Goal: Information Seeking & Learning: Find specific fact

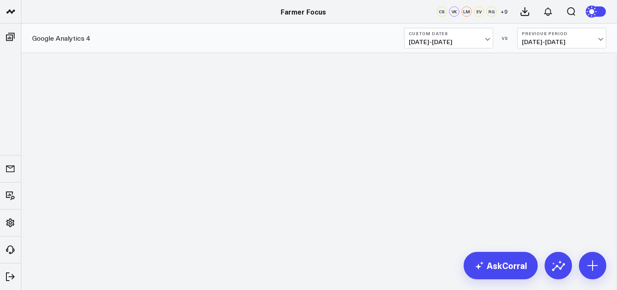
click at [21, 36] on li "Boards Executive Summary Google Analytics 4 Paid Media Google Ads Meta Ads Add …" at bounding box center [10, 37] width 21 height 27
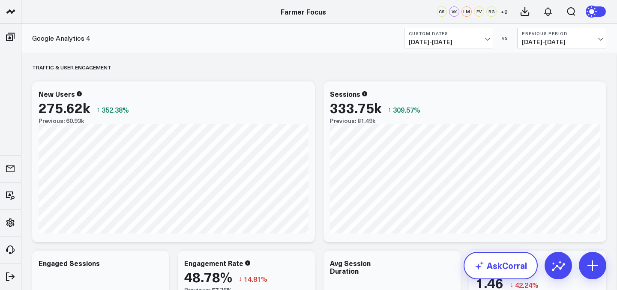
click at [495, 253] on link "AskCorral" at bounding box center [501, 265] width 74 height 27
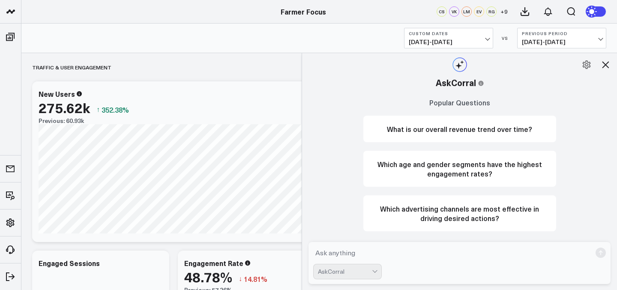
click at [409, 245] on textarea at bounding box center [452, 252] width 278 height 15
type textarea "what is my meta spend for the months january through september"
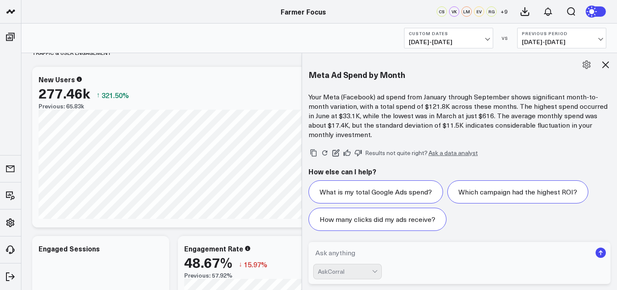
scroll to position [749, 0]
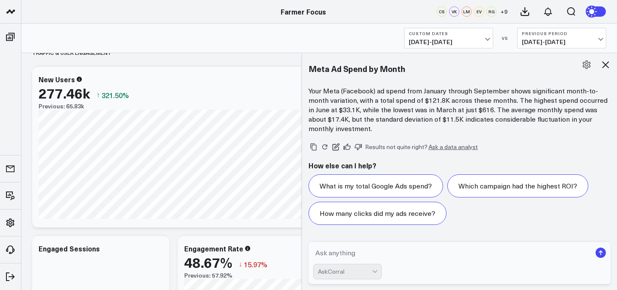
type textarea "v"
type textarea "can you break this down month by month"
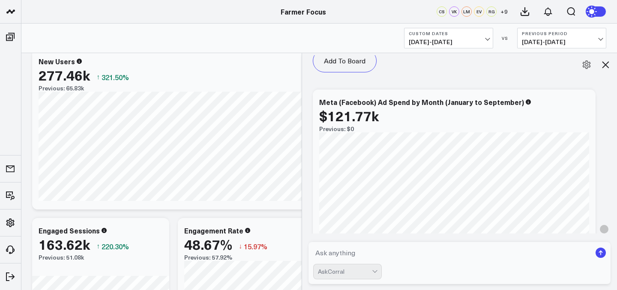
scroll to position [1346, 0]
type textarea "start in january and list every month and its meta spend ntil feburary"
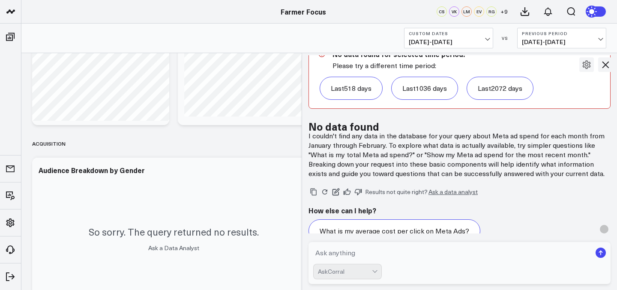
scroll to position [2446, 0]
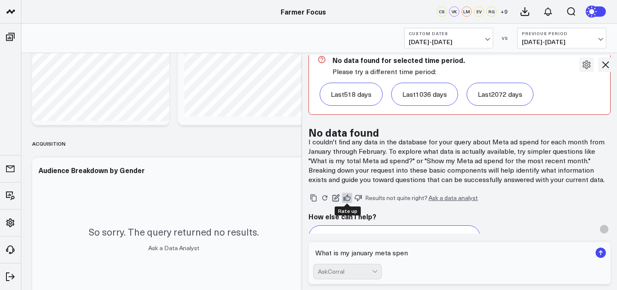
type textarea "What is my january meta spend"
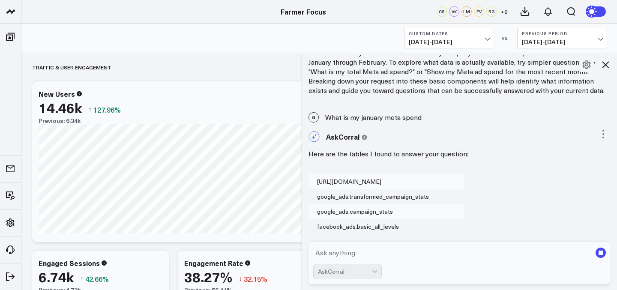
scroll to position [2696, 0]
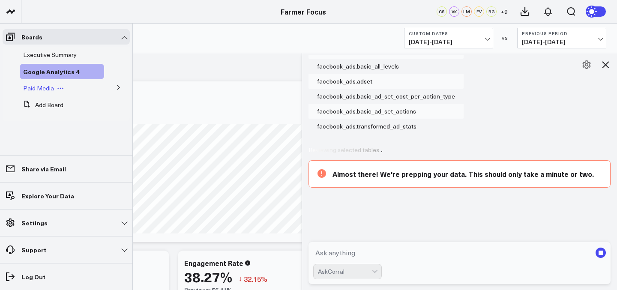
click at [40, 89] on span "Paid Media" at bounding box center [38, 88] width 31 height 8
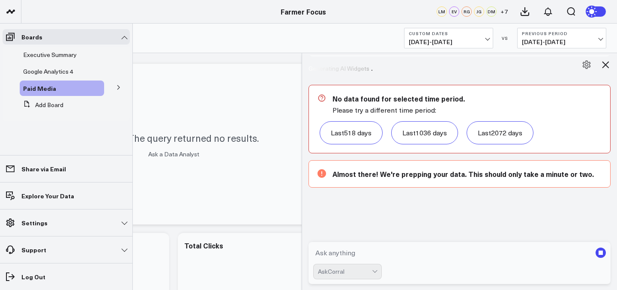
click at [118, 88] on icon at bounding box center [118, 87] width 5 height 5
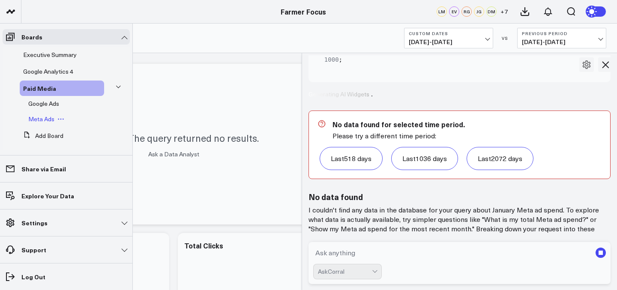
click at [55, 123] on div "Meta Ads" at bounding box center [64, 118] width 79 height 15
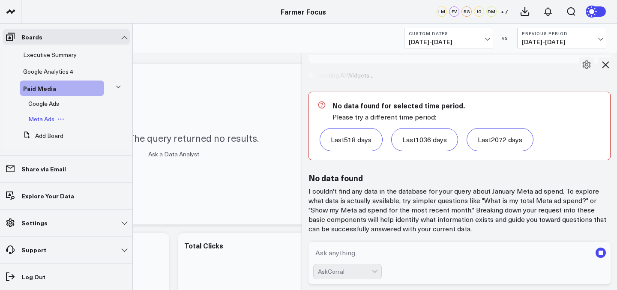
click at [48, 120] on span "Meta Ads" at bounding box center [41, 119] width 26 height 8
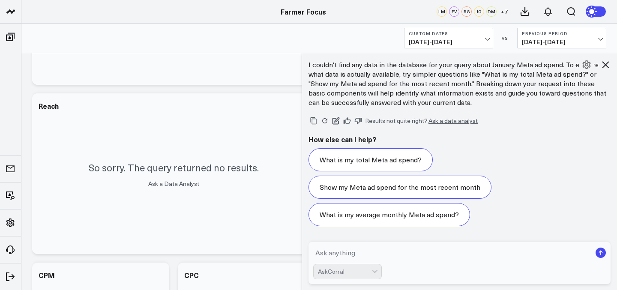
scroll to position [3452, 0]
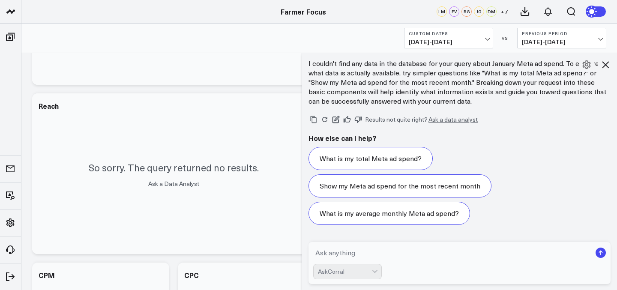
click at [481, 31] on b "Custom Dates" at bounding box center [449, 33] width 80 height 5
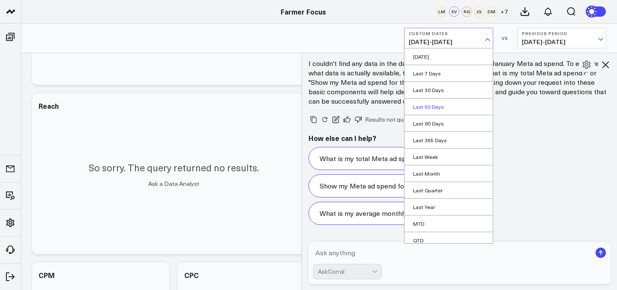
scroll to position [39, 0]
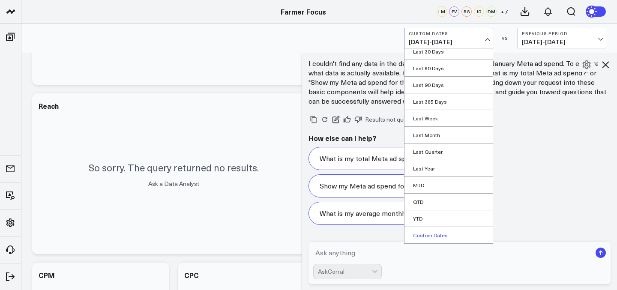
click at [440, 240] on link "Custom Dates" at bounding box center [449, 235] width 88 height 16
select select "8"
select select "2025"
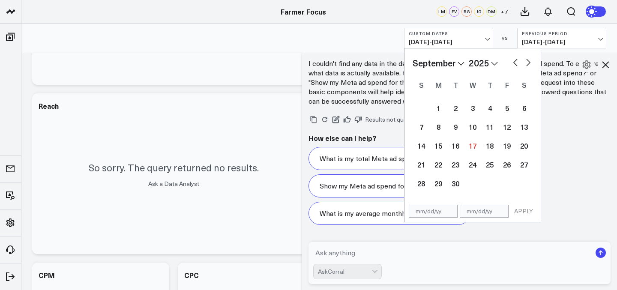
click at [442, 213] on input "text" at bounding box center [433, 211] width 49 height 13
select select "8"
select select "2025"
type input "[DATE]"
select select "2020"
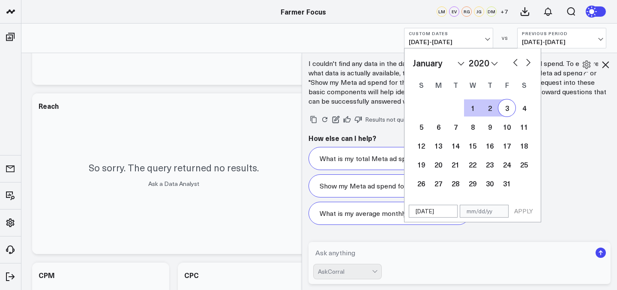
type input "[DATE]"
type input "9"
select select "2020"
type input "0"
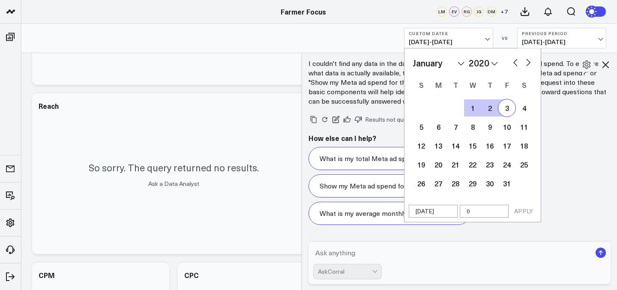
select select "2020"
type input "09/1"
select select "2020"
type input "09/15"
select select "2020"
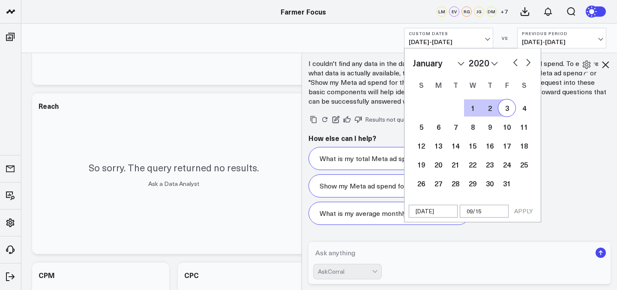
type input "09/15/2"
select select "2020"
type input "[DATE]"
select select "2020"
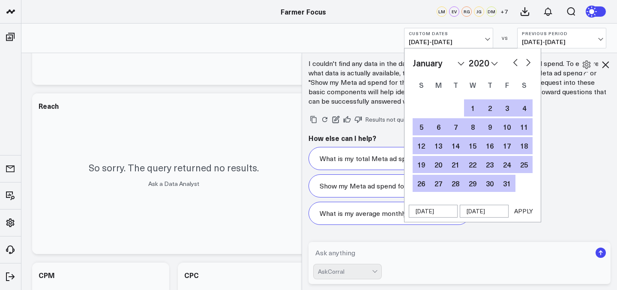
type input "09/15/2"
select select "2020"
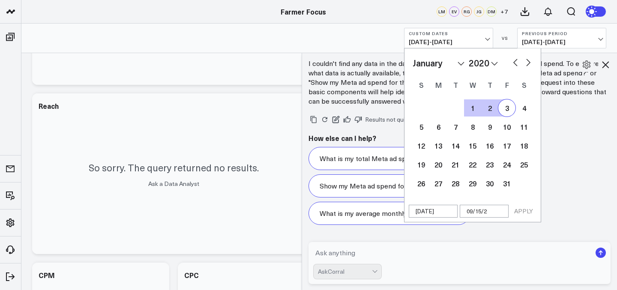
type input "[DATE]"
select select "2020"
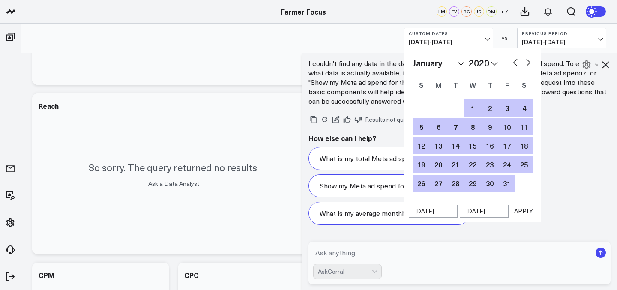
type input "[DATE]"
click at [521, 217] on button "APPLY" at bounding box center [524, 211] width 26 height 13
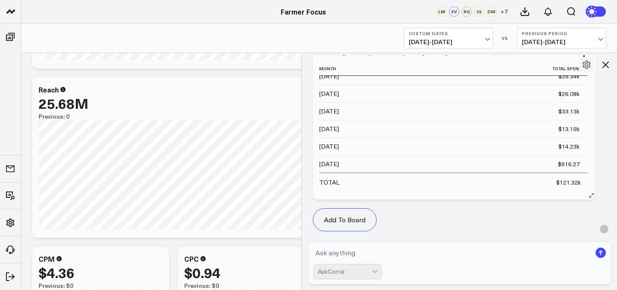
scroll to position [2029, 0]
